Goal: Task Accomplishment & Management: Manage account settings

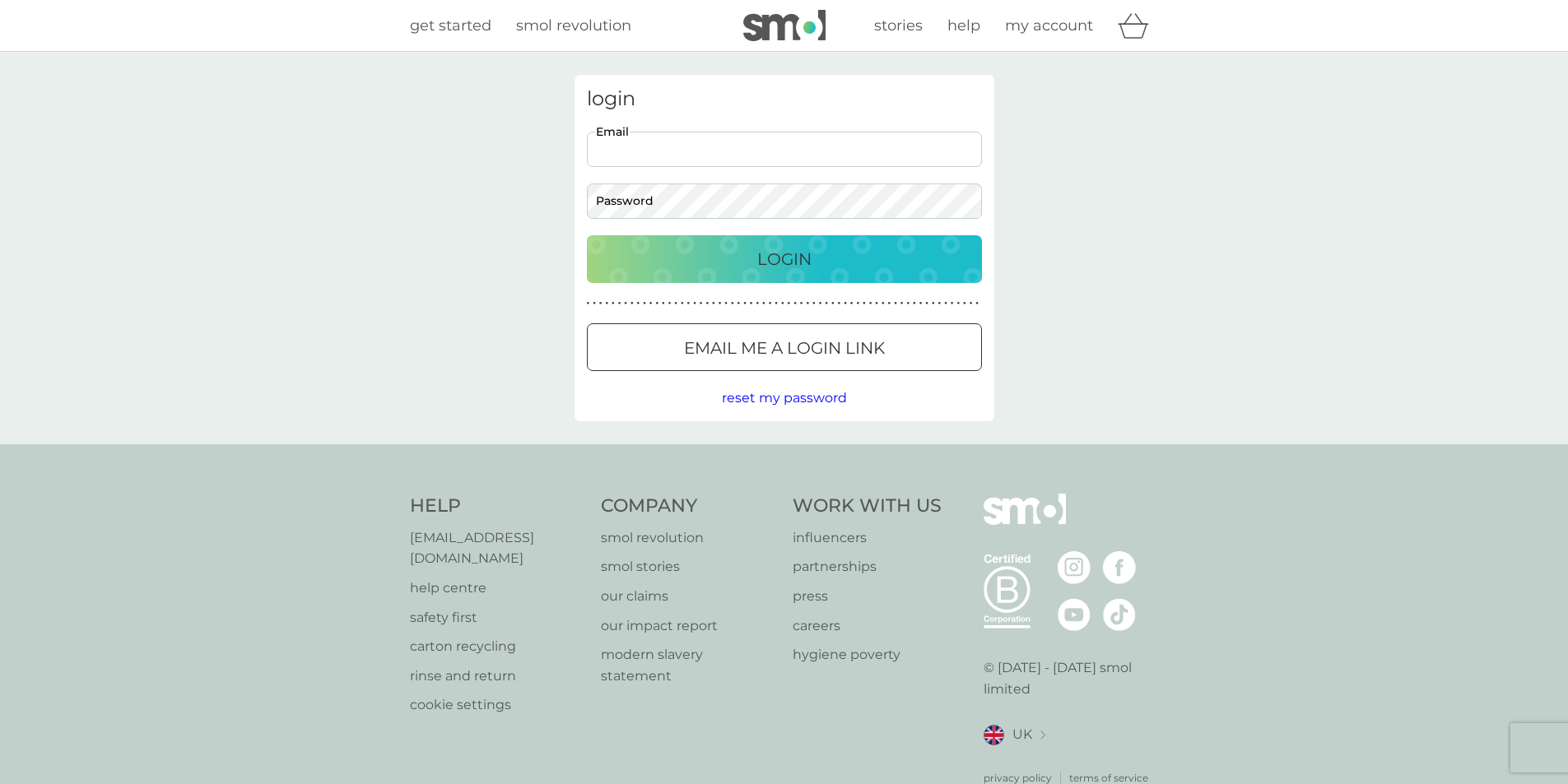
click at [653, 151] on input "Email" at bounding box center [784, 150] width 395 height 36
type input "[EMAIL_ADDRESS][DOMAIN_NAME]"
click at [587, 235] on button "Login" at bounding box center [784, 260] width 395 height 48
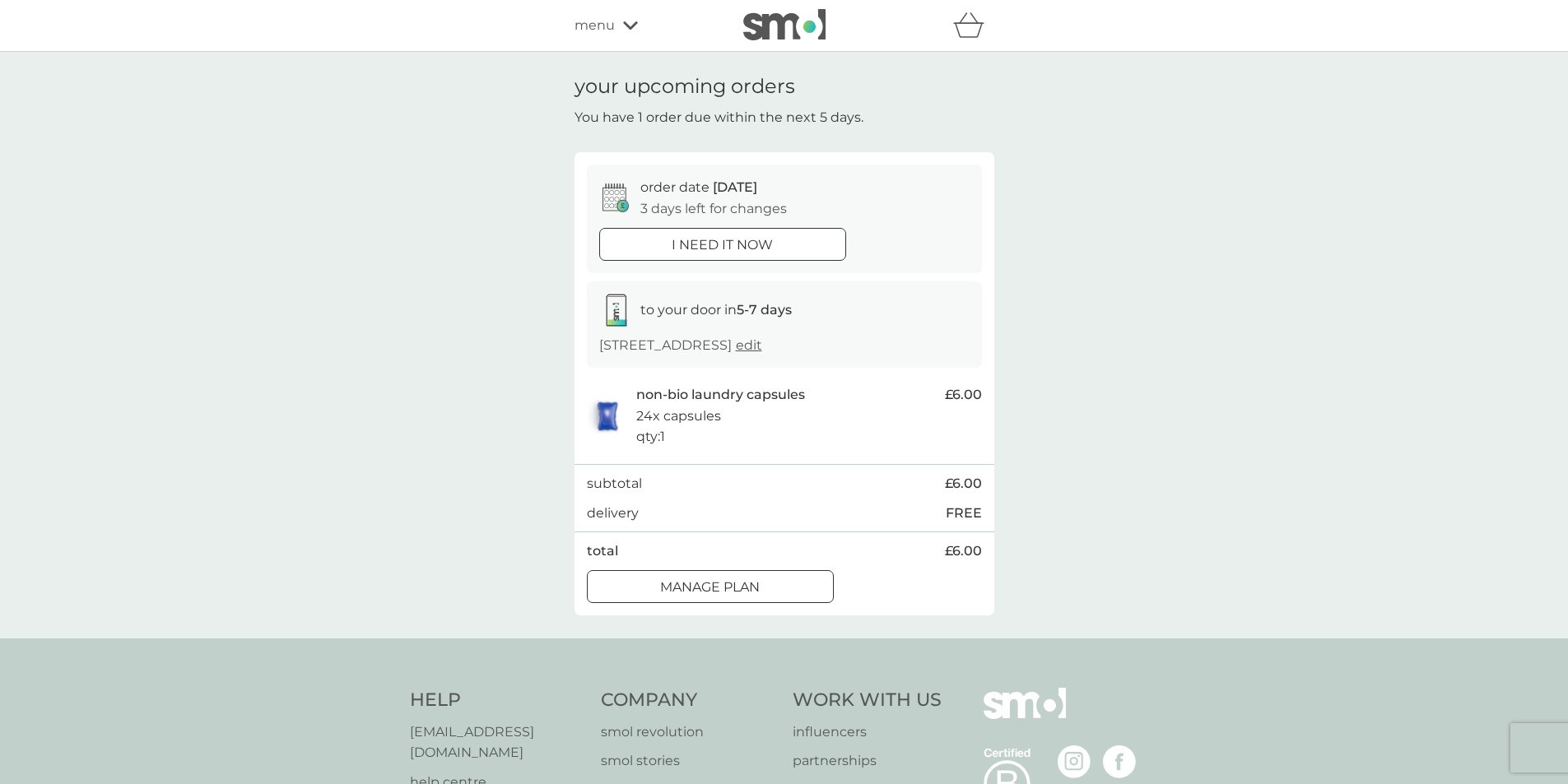
click at [742, 586] on p "Manage plan" at bounding box center [710, 588] width 100 height 21
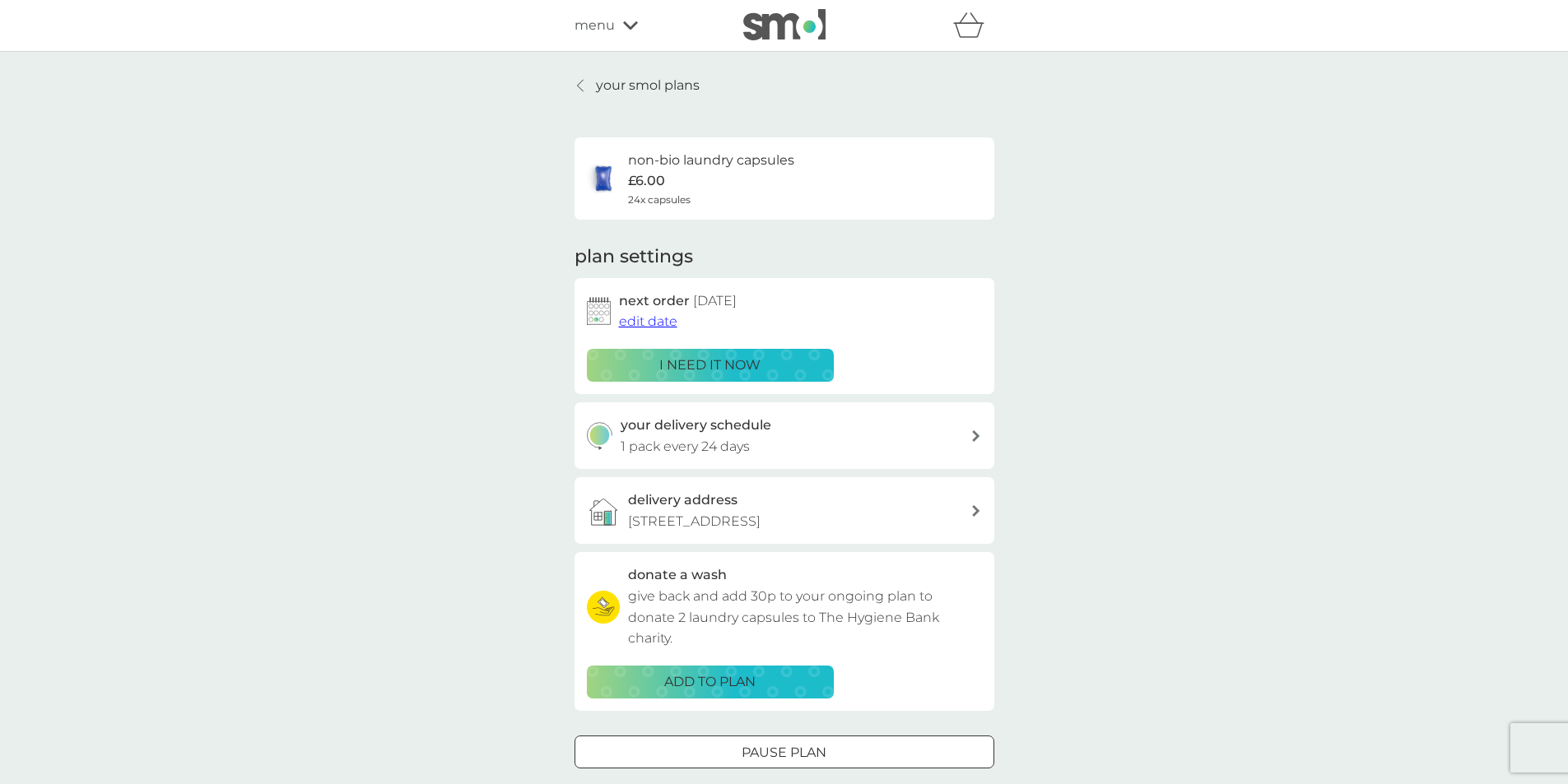
click at [644, 321] on span "edit date" at bounding box center [648, 322] width 59 height 16
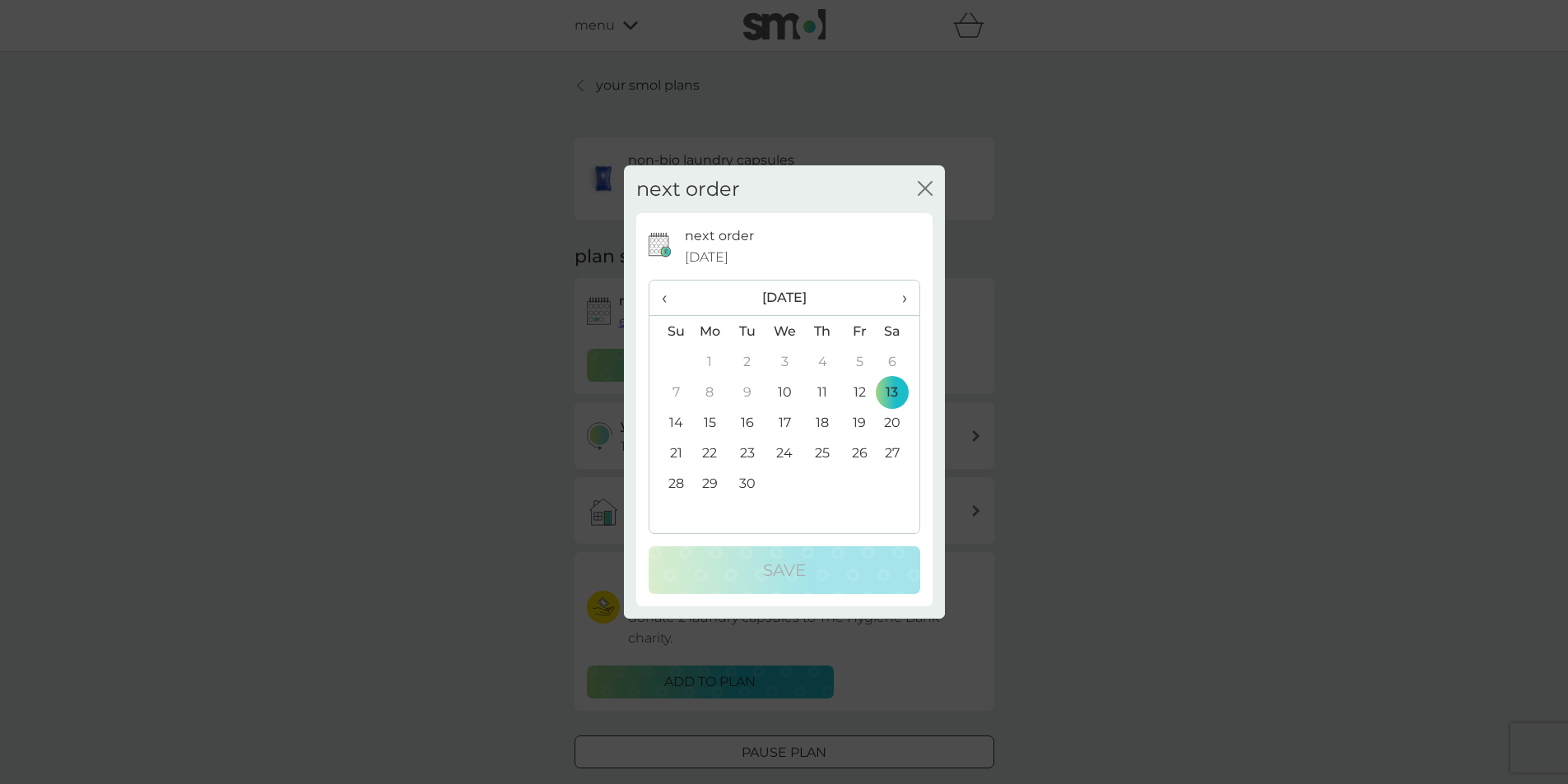
click at [789, 420] on td "17" at bounding box center [784, 423] width 37 height 30
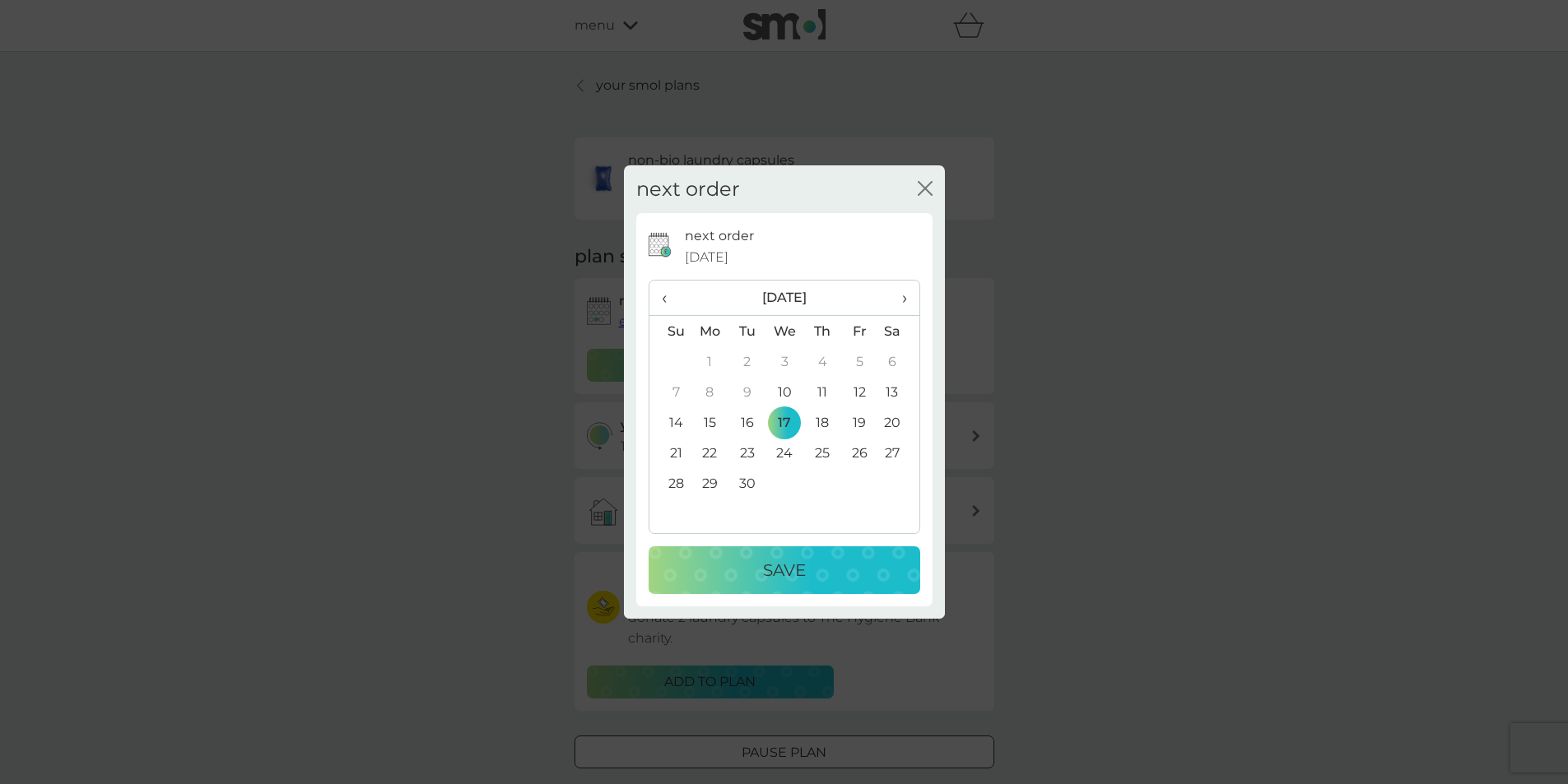
click at [787, 561] on p "Save" at bounding box center [784, 571] width 43 height 27
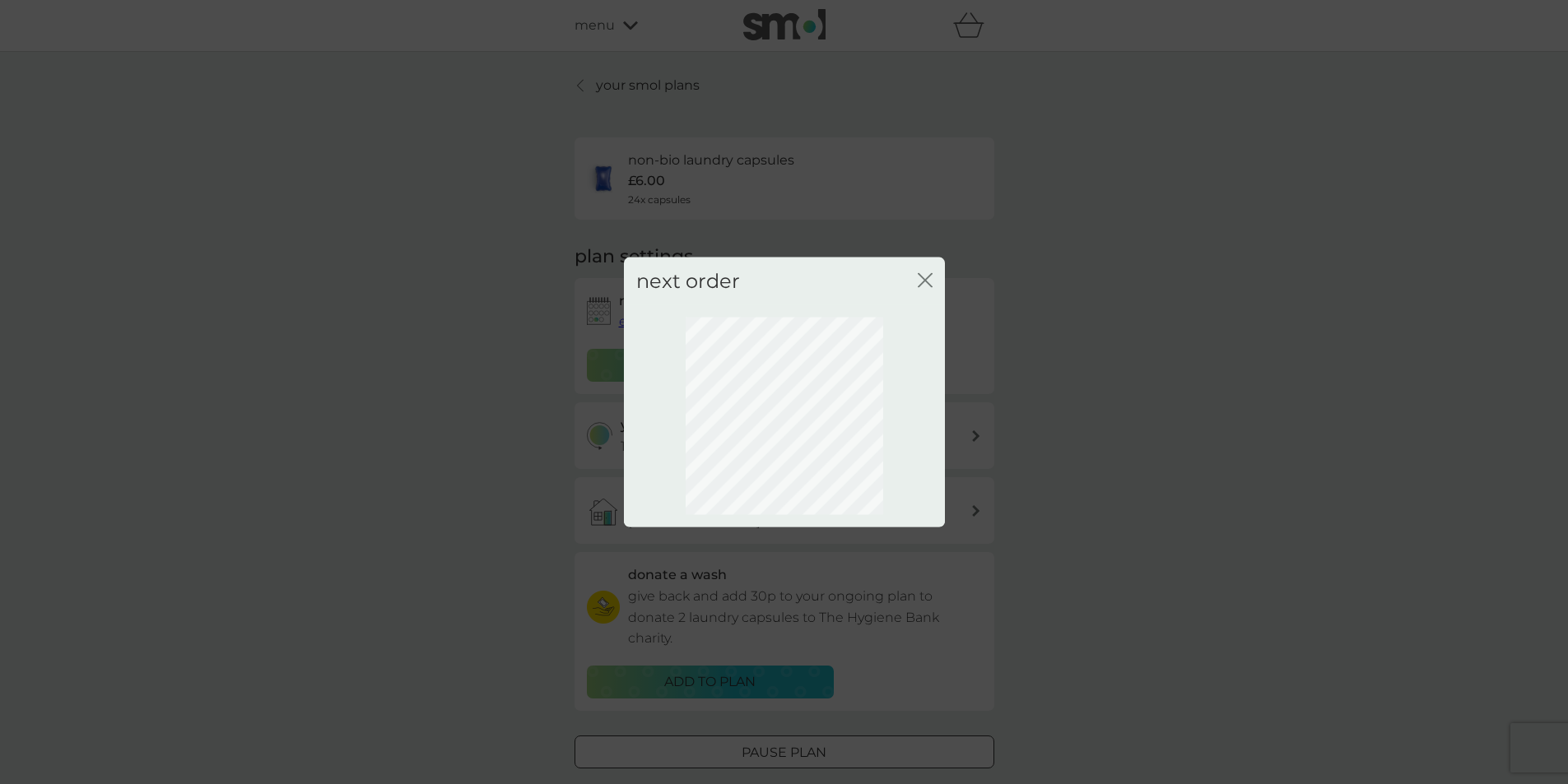
click at [925, 276] on icon "close" at bounding box center [925, 279] width 15 height 15
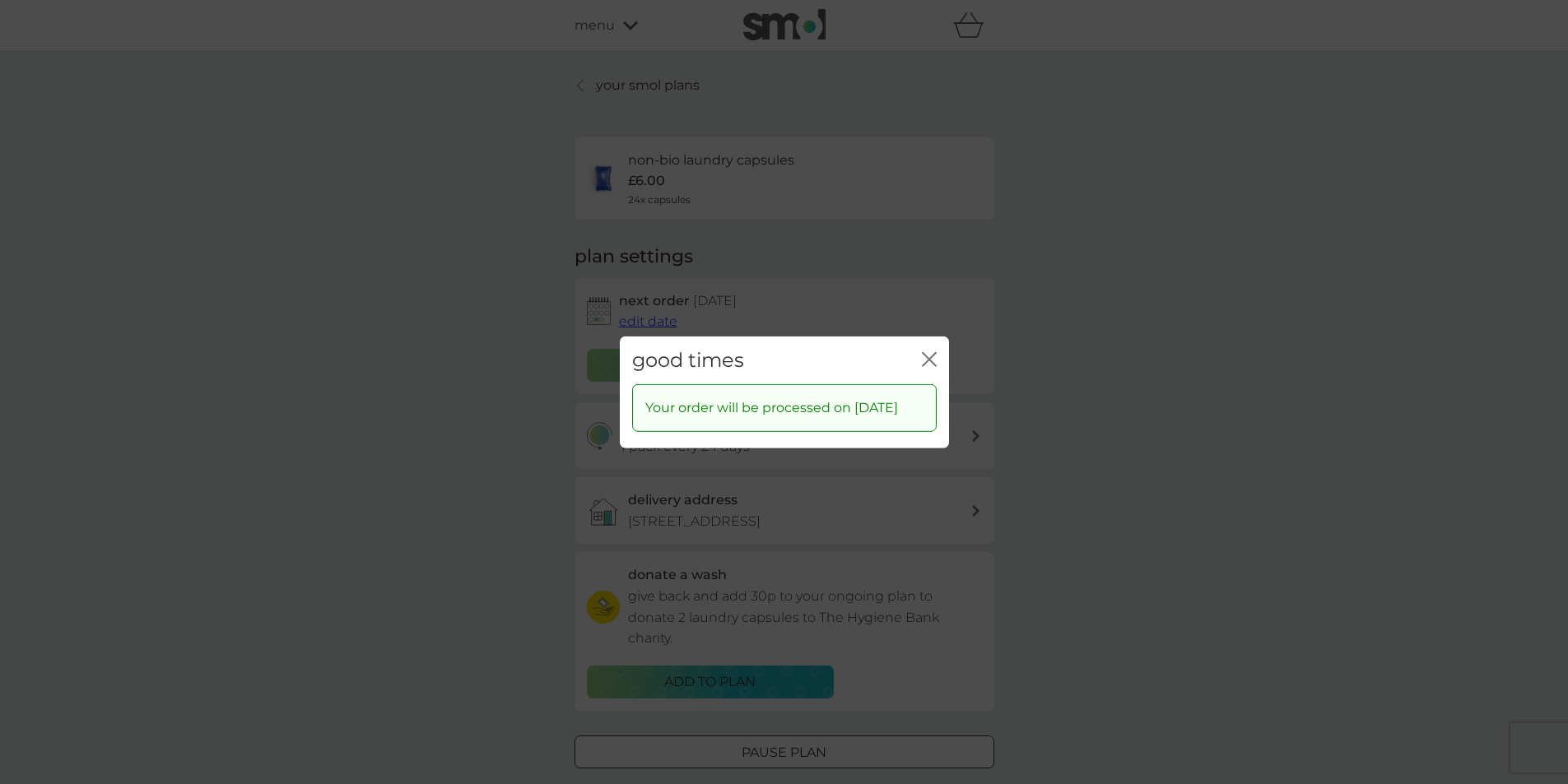
click at [929, 351] on icon "close" at bounding box center [928, 359] width 15 height 15
